Goal: Task Accomplishment & Management: Complete application form

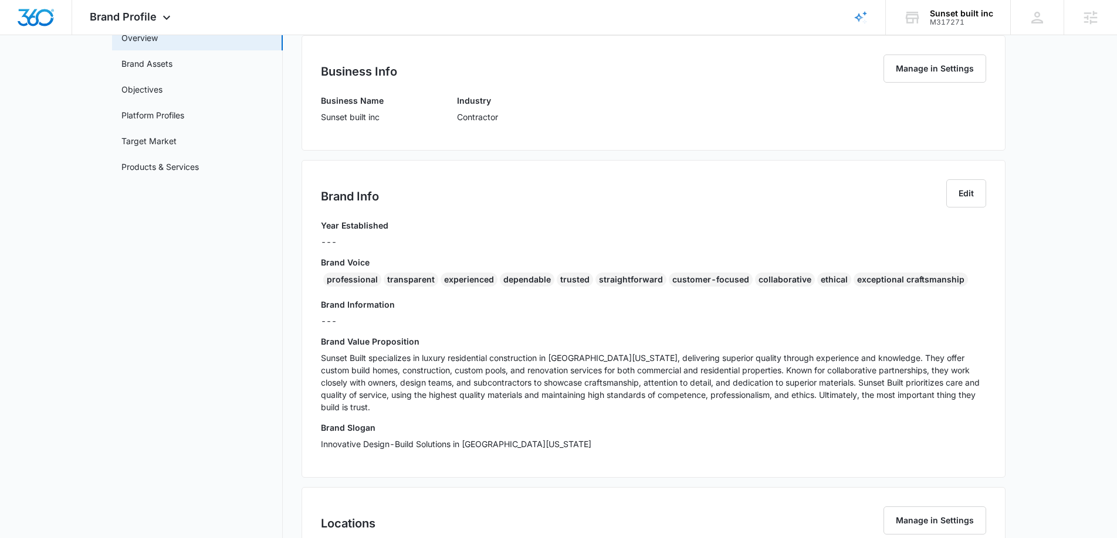
scroll to position [102, 0]
click at [469, 369] on p "Sunset Built specializes in luxury residential construction in Southern Califor…" at bounding box center [653, 382] width 665 height 62
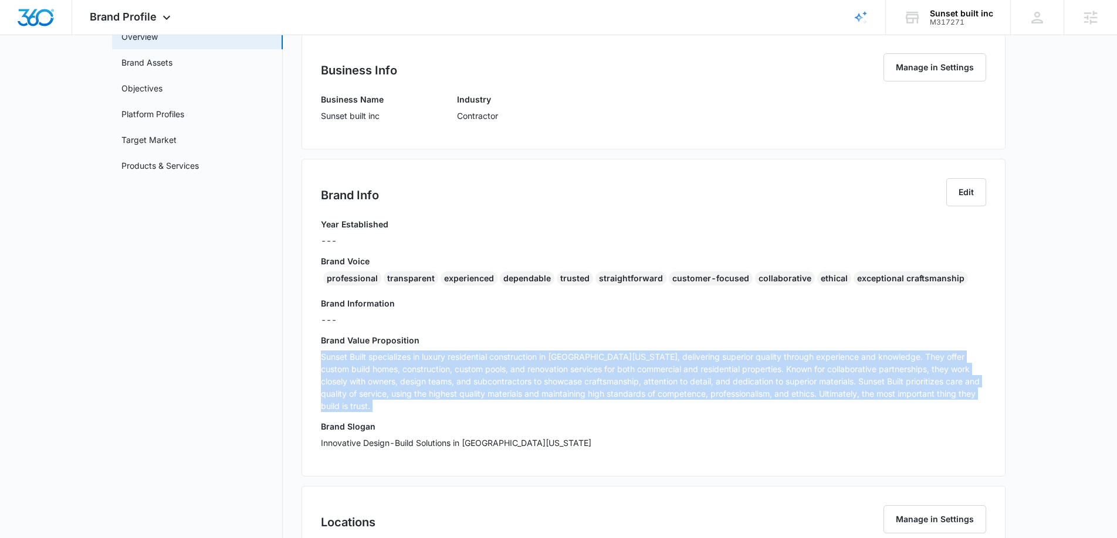
click at [469, 369] on p "Sunset Built specializes in luxury residential construction in Southern Califor…" at bounding box center [653, 382] width 665 height 62
copy p "Sunset Built specializes in luxury residential construction in Southern Califor…"
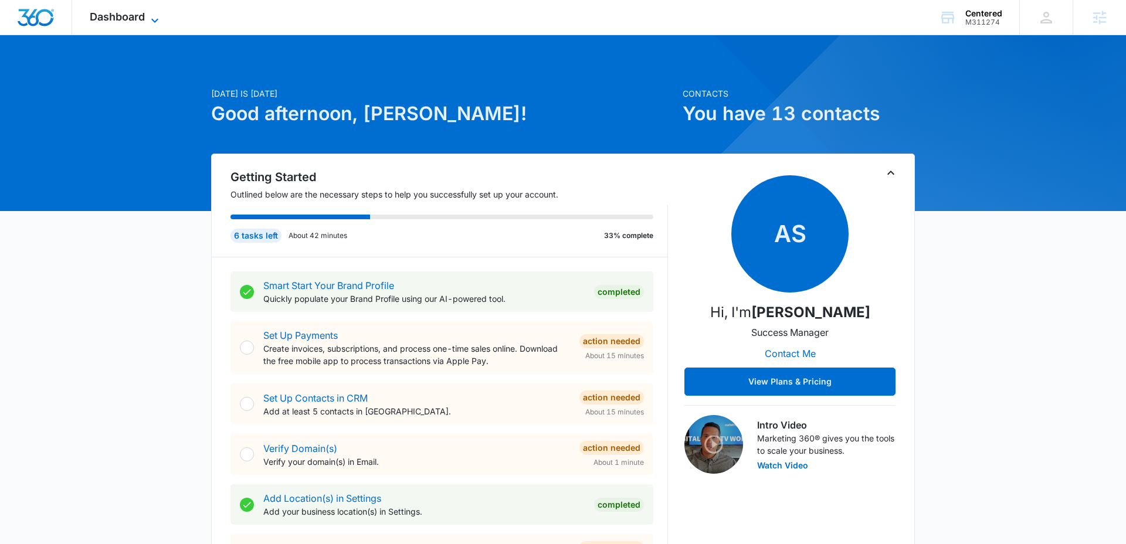
click at [155, 17] on icon at bounding box center [155, 20] width 14 height 14
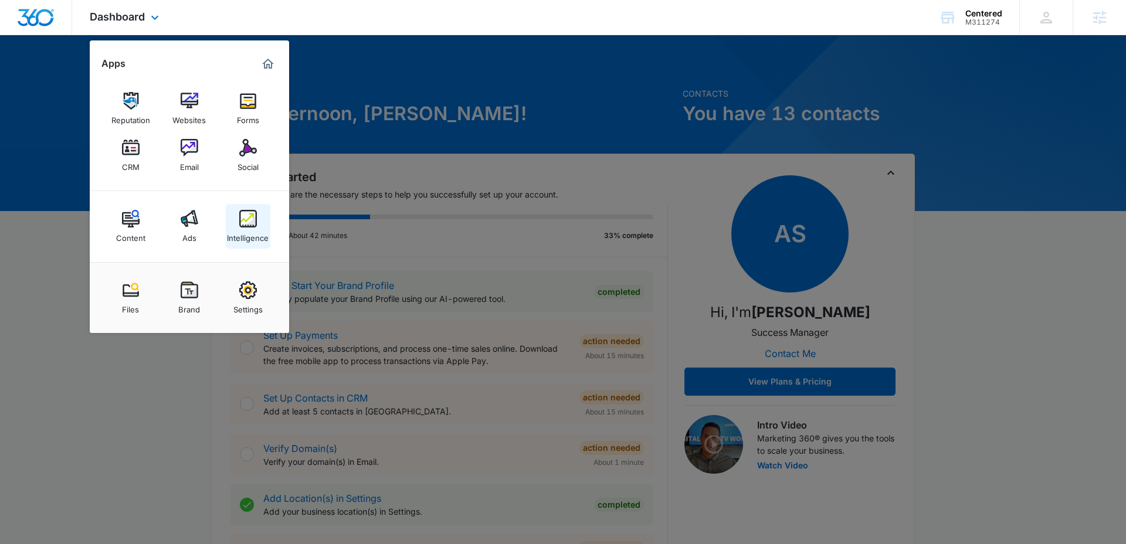
click at [249, 216] on img at bounding box center [248, 219] width 18 height 18
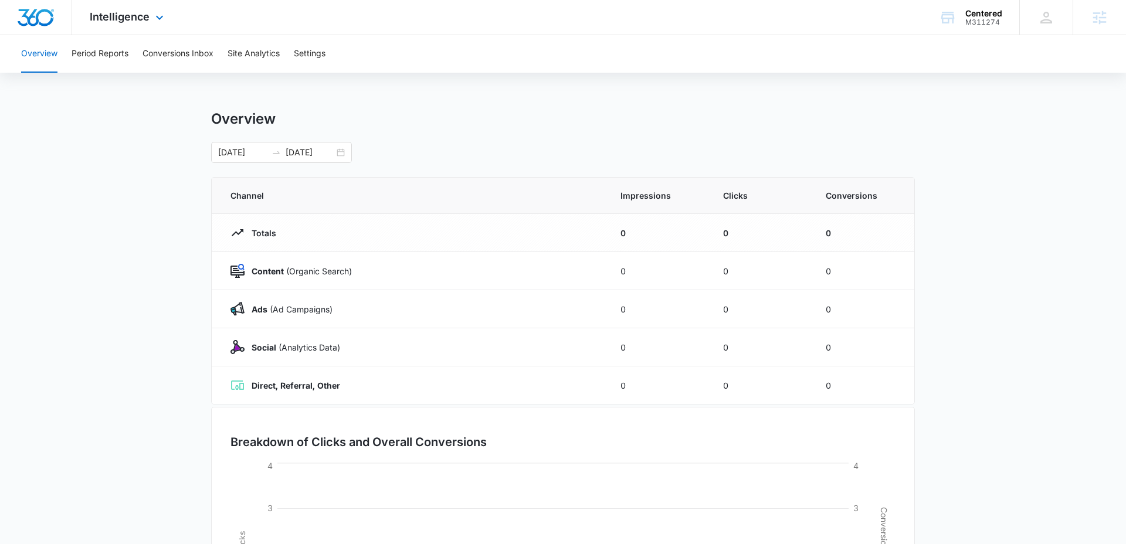
click at [150, 11] on div "Intelligence Apps Reputation Websites Forms CRM Email Social Content Ads Intell…" at bounding box center [128, 17] width 112 height 35
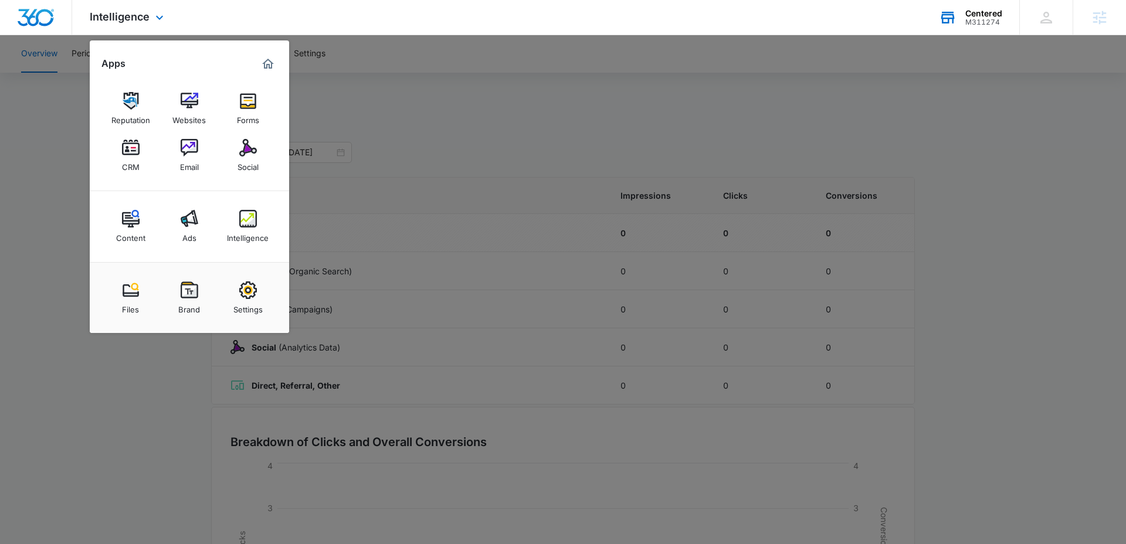
click at [985, 19] on div "M311274" at bounding box center [983, 22] width 37 height 8
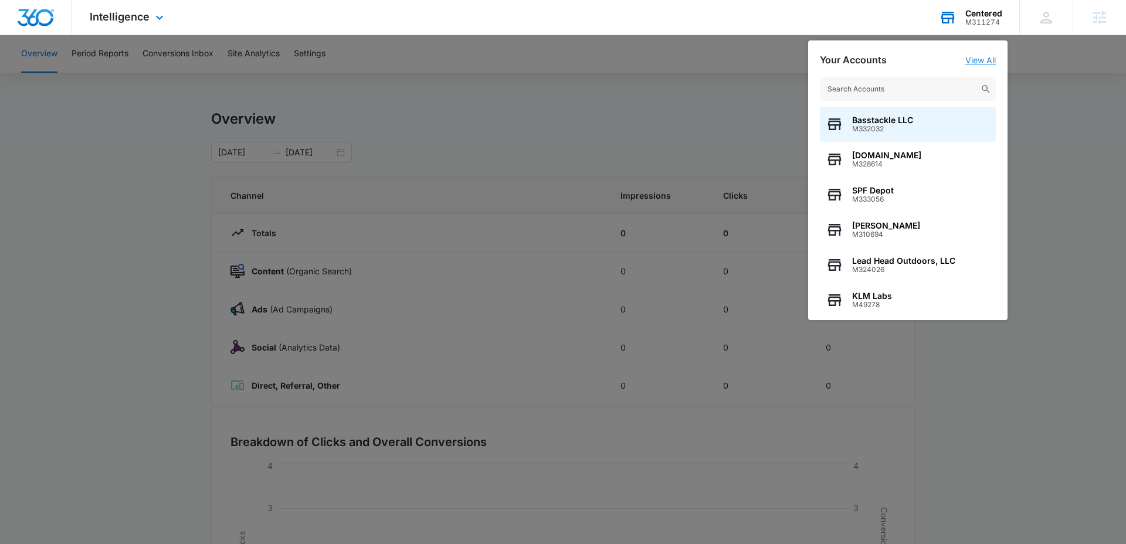
click at [989, 59] on link "View All" at bounding box center [980, 60] width 31 height 10
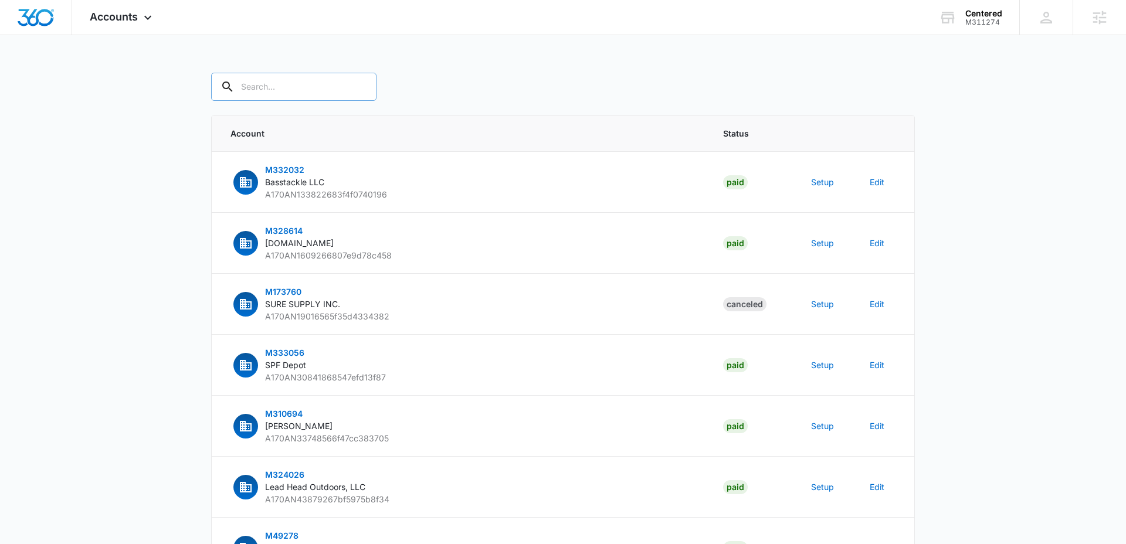
click at [305, 93] on input "text" at bounding box center [293, 87] width 165 height 28
type input "M311274"
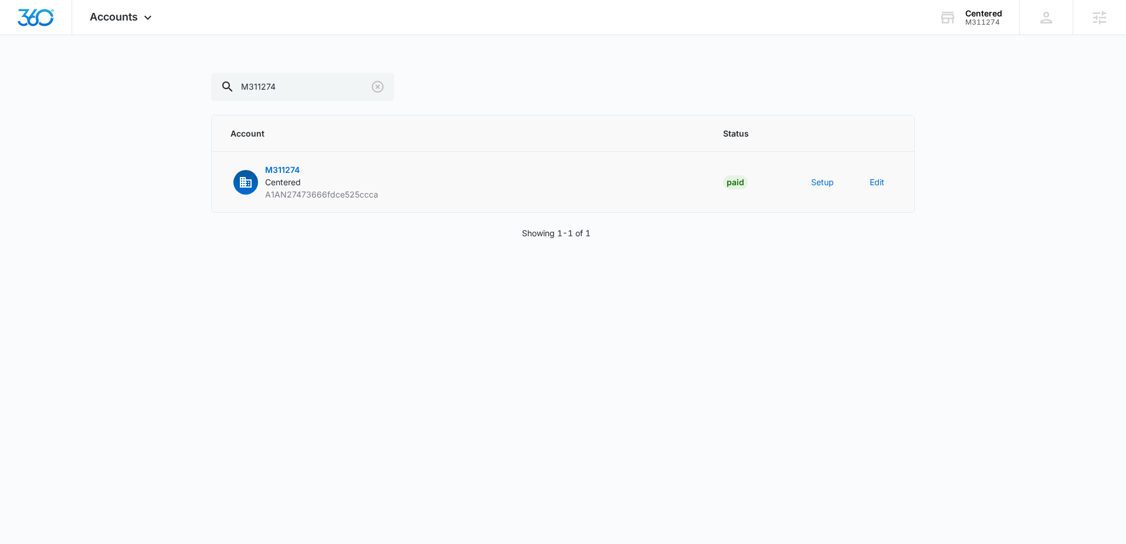
click at [328, 173] on p "M311274 Centered A1AN27473666fdce525ccca" at bounding box center [321, 182] width 113 height 37
click at [822, 184] on button "Setup" at bounding box center [822, 182] width 23 height 12
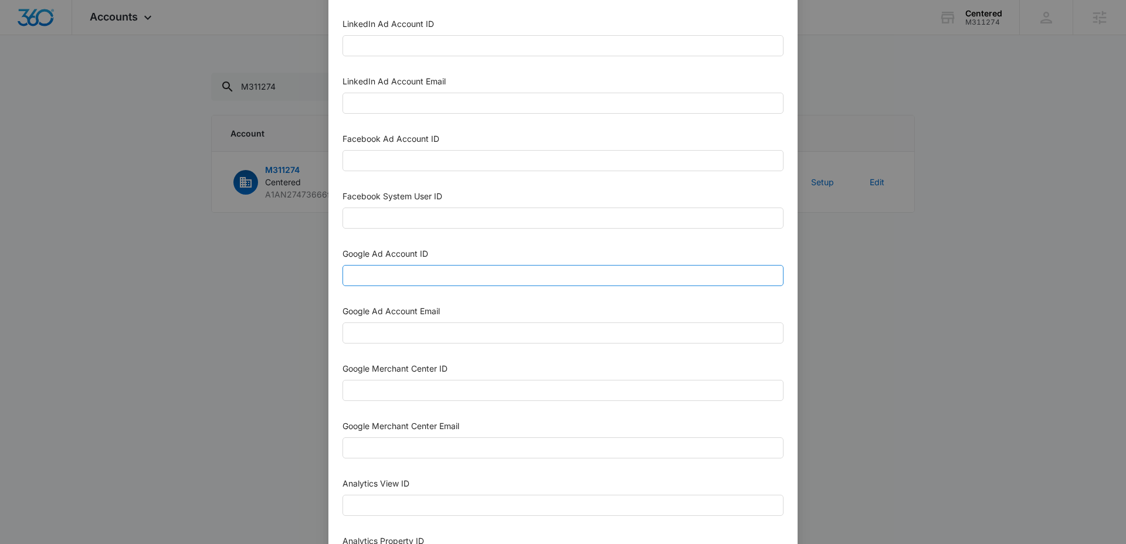
scroll to position [158, 0]
click at [446, 273] on input "Google Ad Account ID" at bounding box center [563, 273] width 441 height 21
paste input "655-139-5021"
type input "655-139-5021"
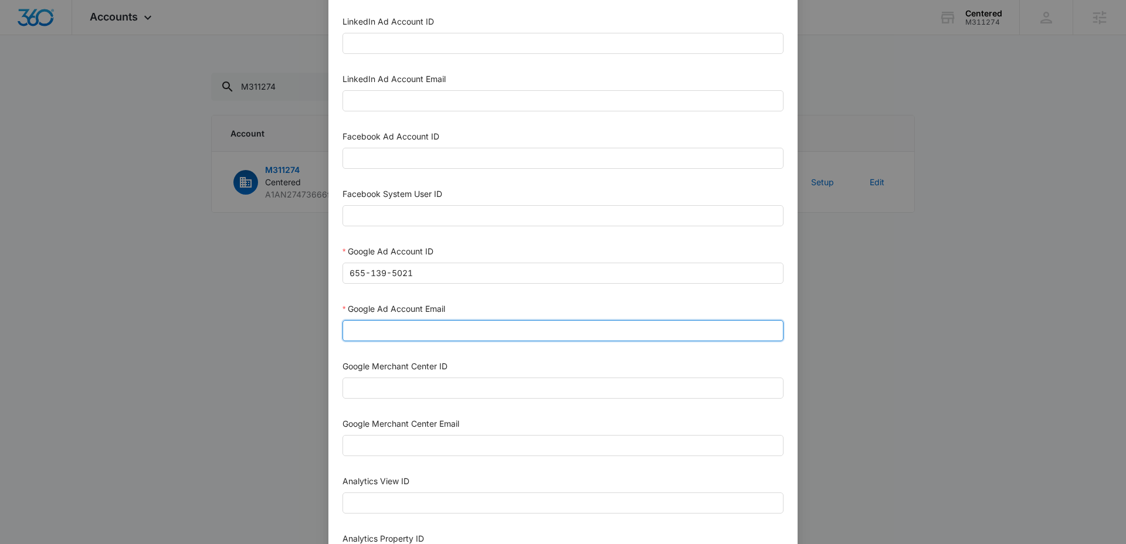
click at [418, 334] on input "Google Ad Account Email" at bounding box center [563, 330] width 441 height 21
paste input "M360+Accounts1023@madwiremedia.com"
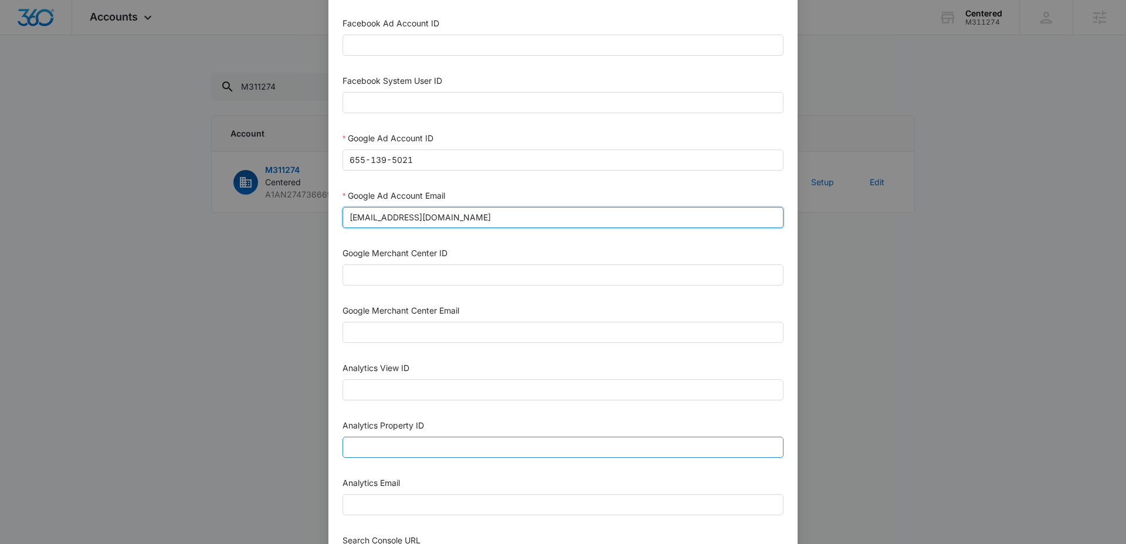
scroll to position [276, 0]
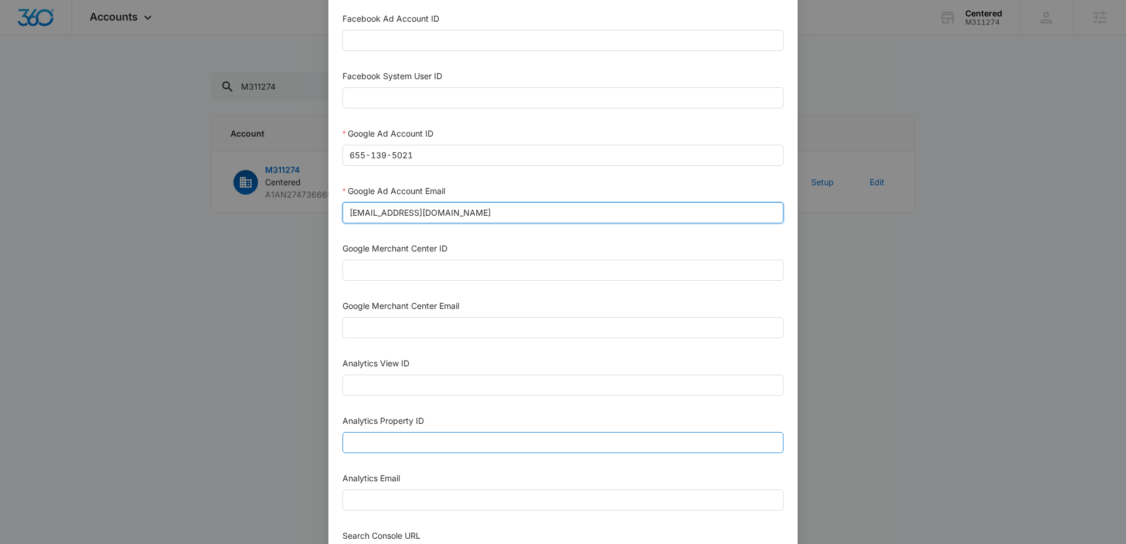
type input "M360+Accounts1023@madwiremedia.com"
click at [505, 450] on input "Analytics Property ID" at bounding box center [563, 442] width 441 height 21
click at [511, 450] on input "Analytics Property ID" at bounding box center [563, 442] width 441 height 21
paste input "487288725"
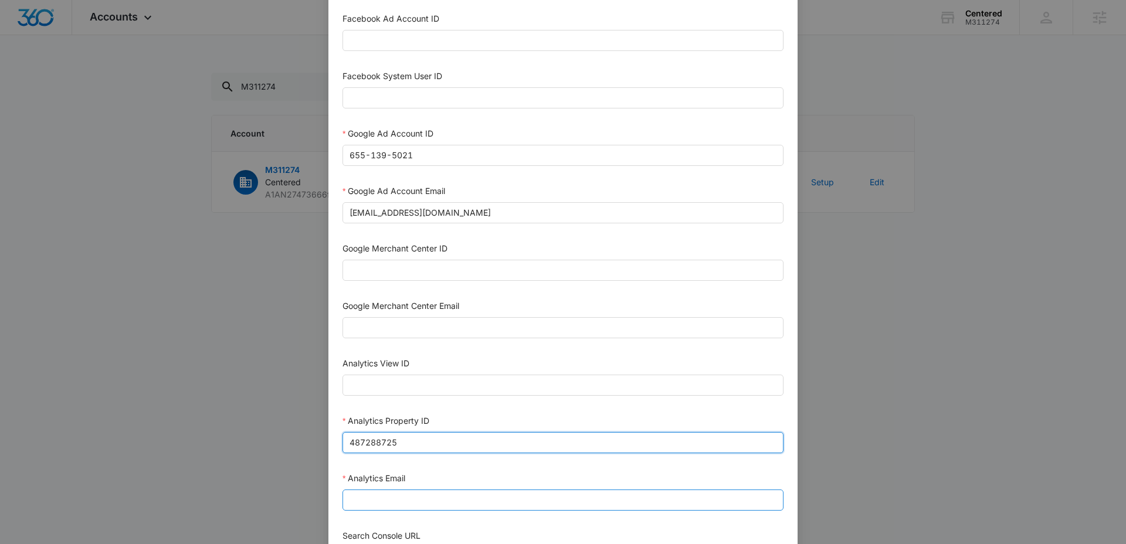
type input "487288725"
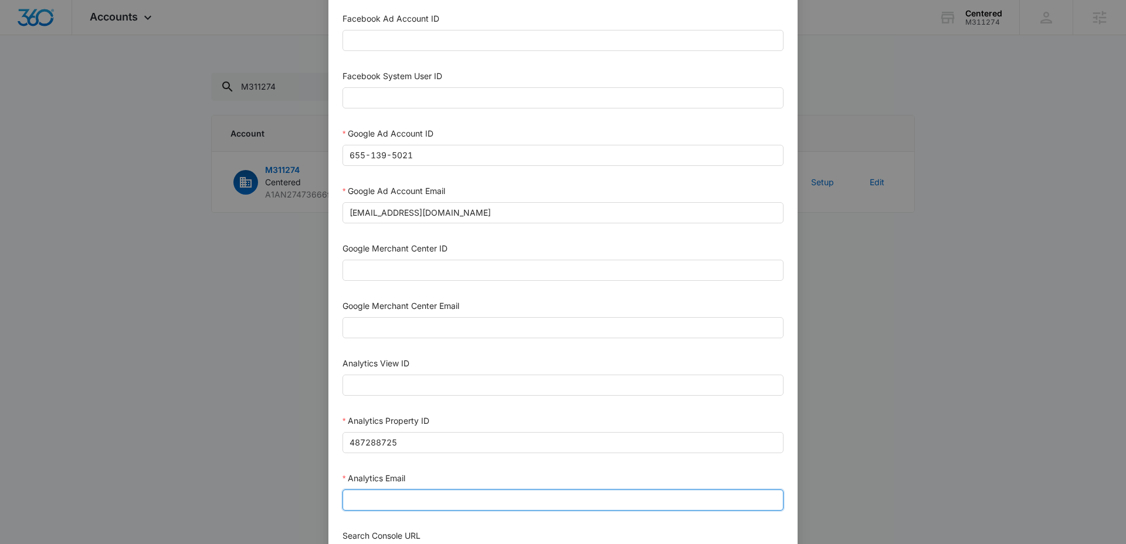
click at [474, 500] on input "Analytics Email" at bounding box center [563, 500] width 441 height 21
type input "m360+accounts1023@madwiremedia.com"
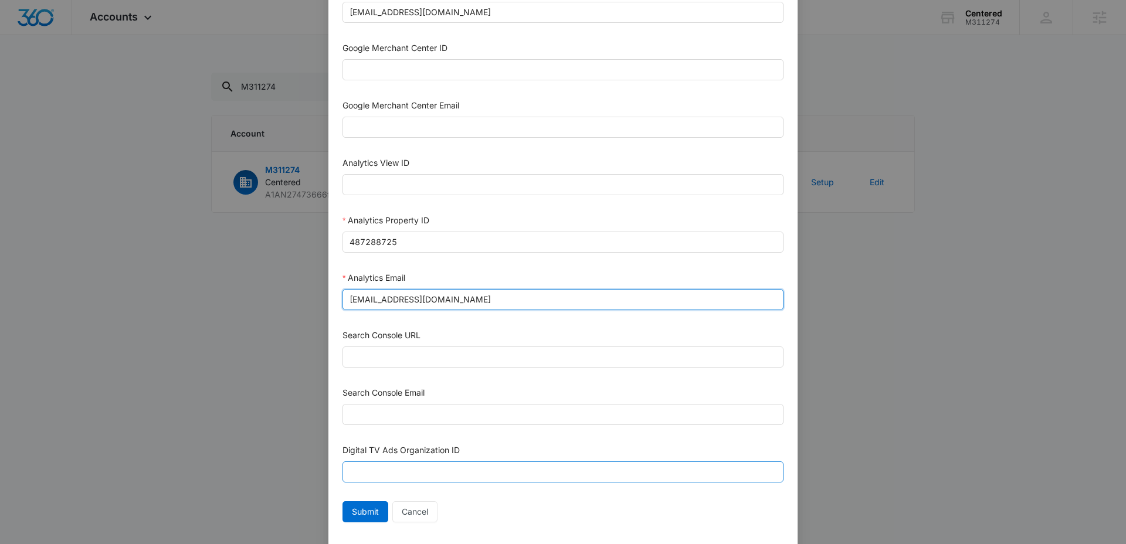
scroll to position [502, 0]
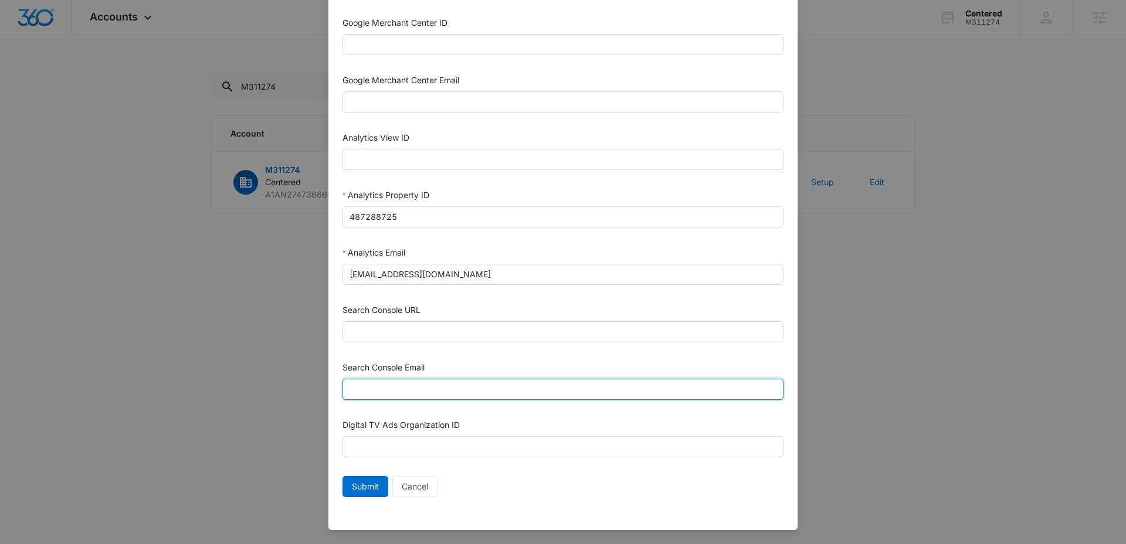
click at [450, 386] on input "Search Console Email" at bounding box center [563, 389] width 441 height 21
paste input "https://www.centeredspa.com/"
type input "https://www.centeredspa.com/"
click at [483, 395] on input "https://www.centeredspa.com/" at bounding box center [563, 389] width 441 height 21
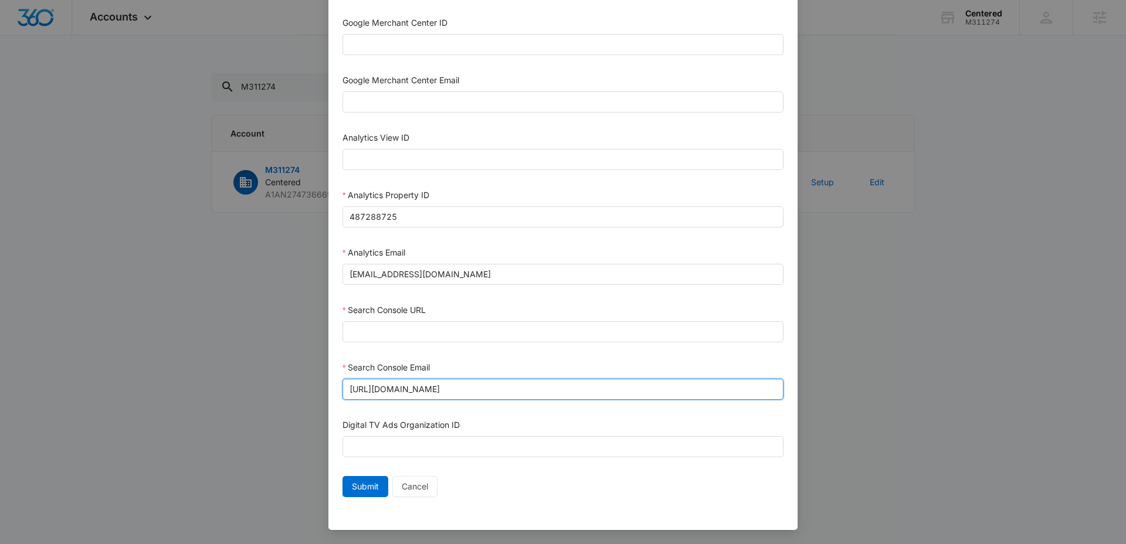
drag, startPoint x: 483, startPoint y: 395, endPoint x: 479, endPoint y: 385, distance: 11.3
click at [483, 395] on input "https://www.centeredspa.com/" at bounding box center [563, 389] width 441 height 21
click at [449, 334] on input "Search Console URL" at bounding box center [563, 331] width 441 height 21
paste input "https://www.centeredspa.com/"
type input "https://www.centeredspa.com/"
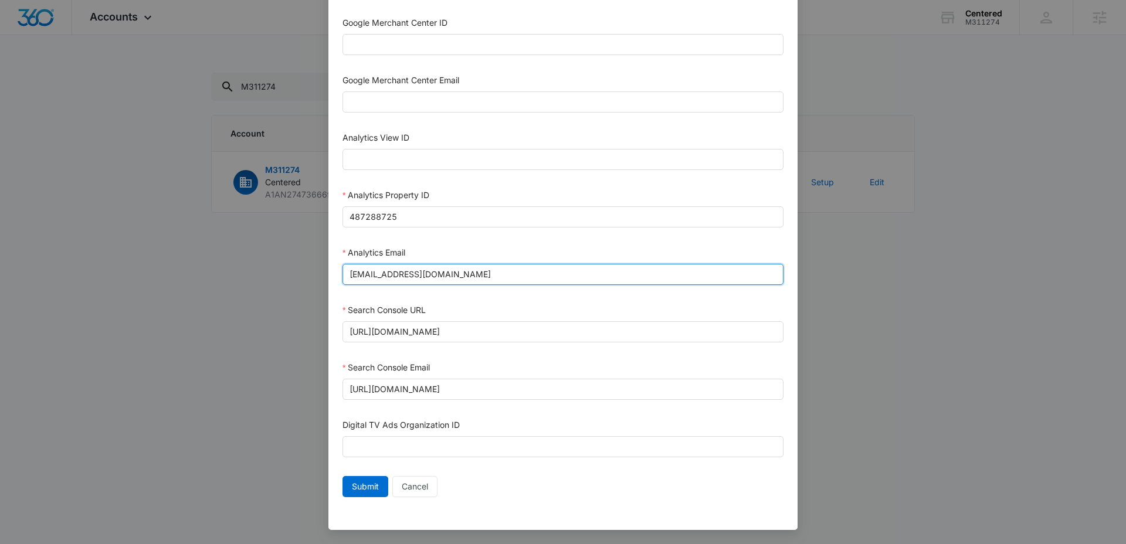
click at [462, 277] on input "m360+accounts1023@madwiremedia.com" at bounding box center [563, 274] width 441 height 21
click at [483, 392] on input "https://www.centeredspa.com/" at bounding box center [563, 389] width 441 height 21
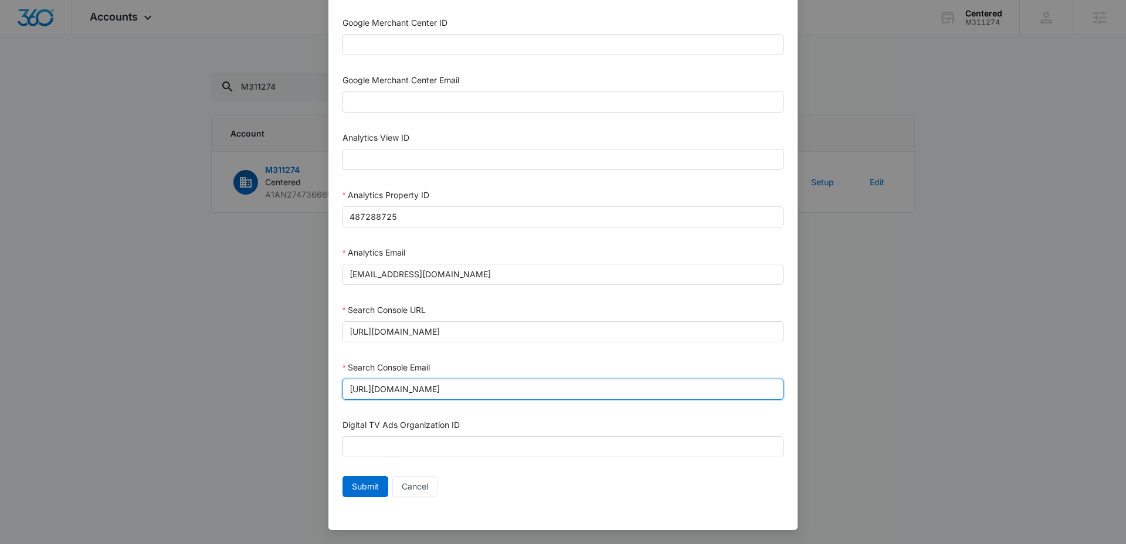
click at [483, 392] on input "https://www.centeredspa.com/" at bounding box center [563, 389] width 441 height 21
paste input "m360+accounts1023@madwiremedia.com"
type input "m360+accounts1023@madwiremedia.com"
click at [364, 490] on span "Submit" at bounding box center [365, 486] width 27 height 13
